Goal: Task Accomplishment & Management: Manage account settings

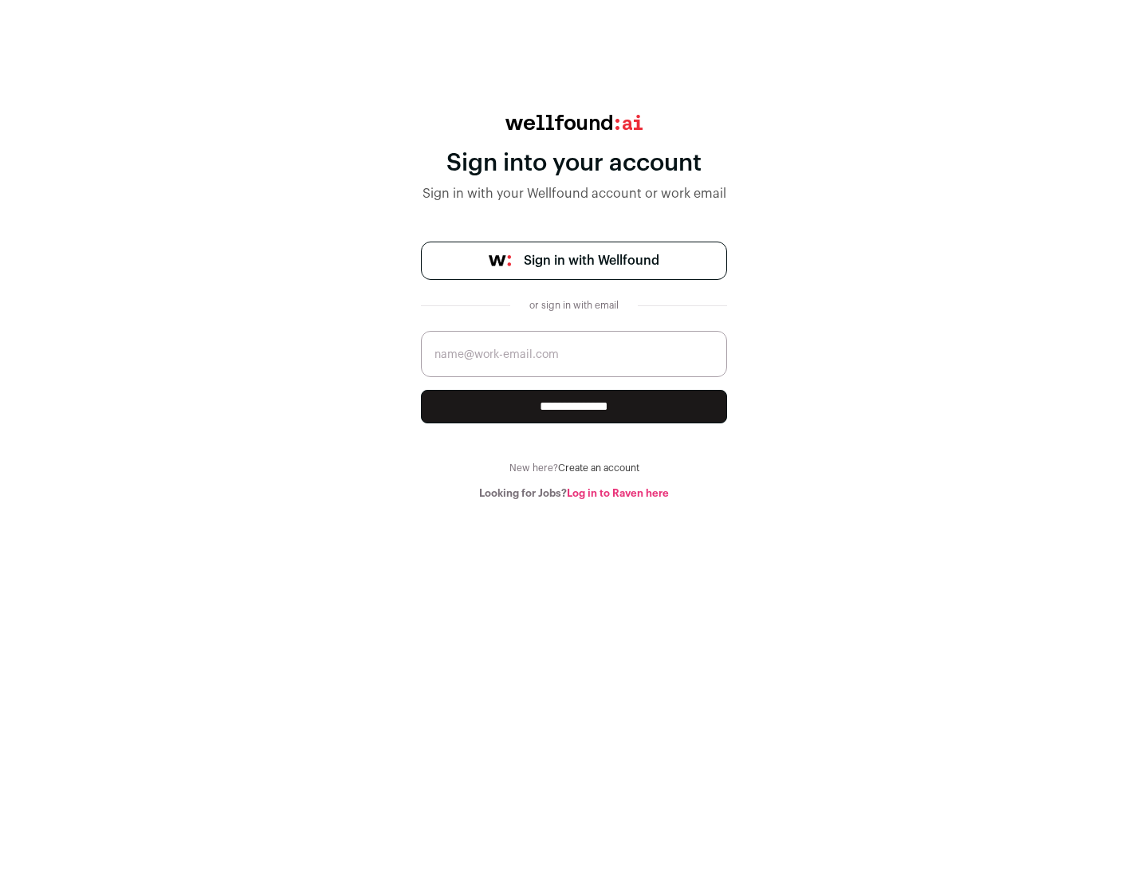
click at [591, 261] on span "Sign in with Wellfound" at bounding box center [592, 260] width 136 height 19
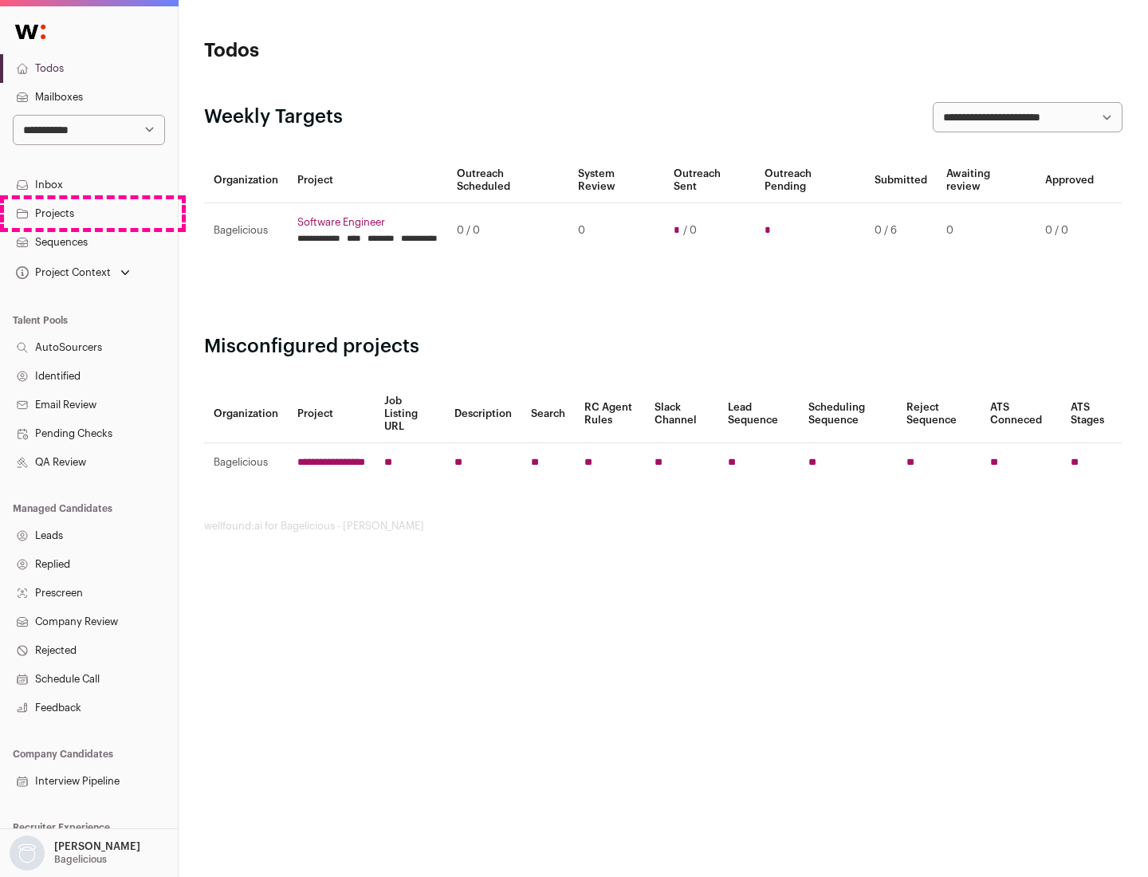
click at [89, 213] on link "Projects" at bounding box center [89, 213] width 178 height 29
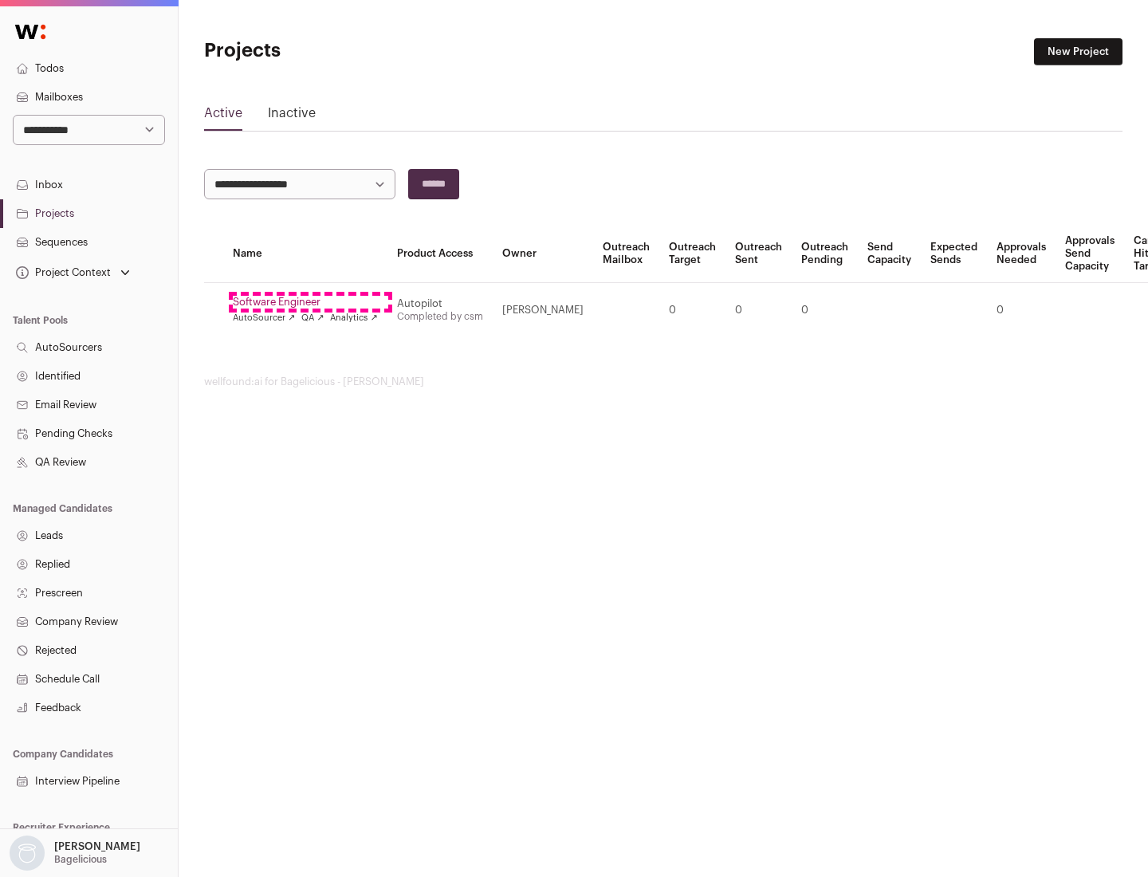
click at [310, 302] on link "Software Engineer" at bounding box center [305, 302] width 145 height 13
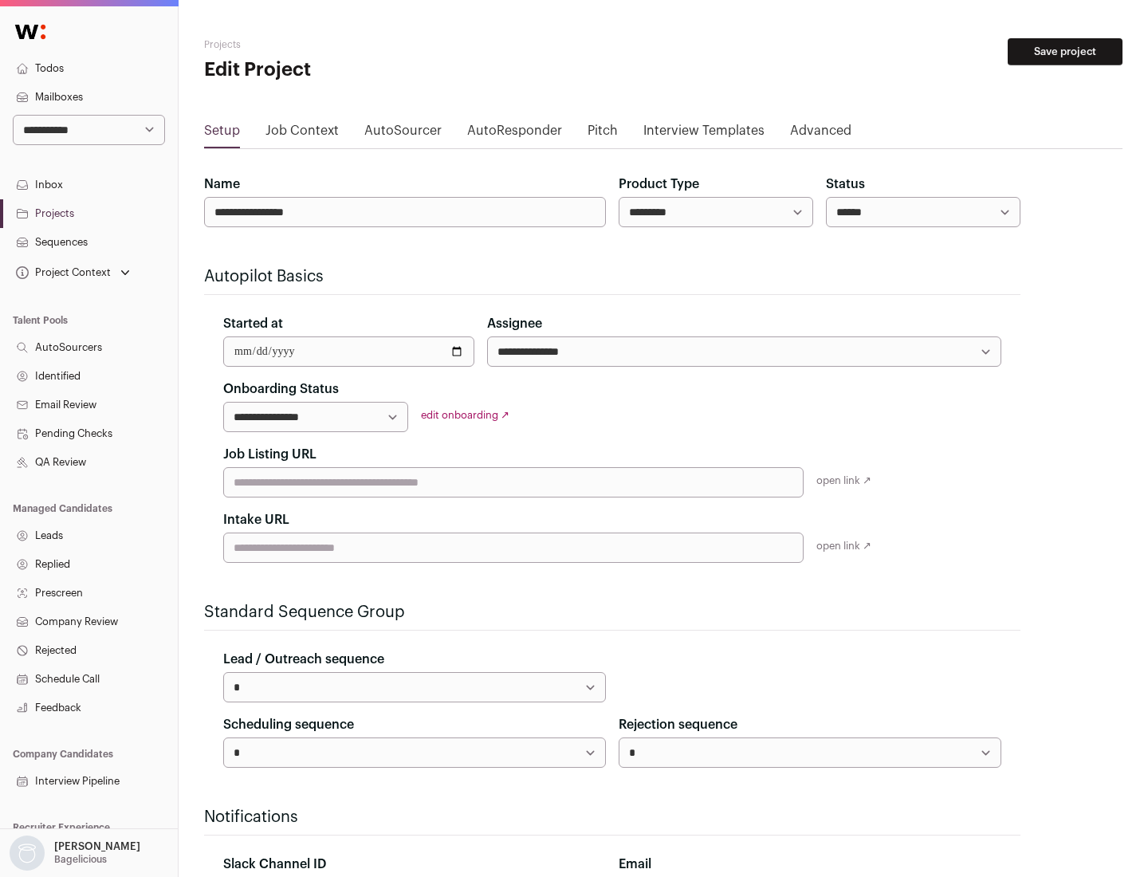
click at [1065, 52] on button "Save project" at bounding box center [1065, 51] width 115 height 27
